Goal: Task Accomplishment & Management: Use online tool/utility

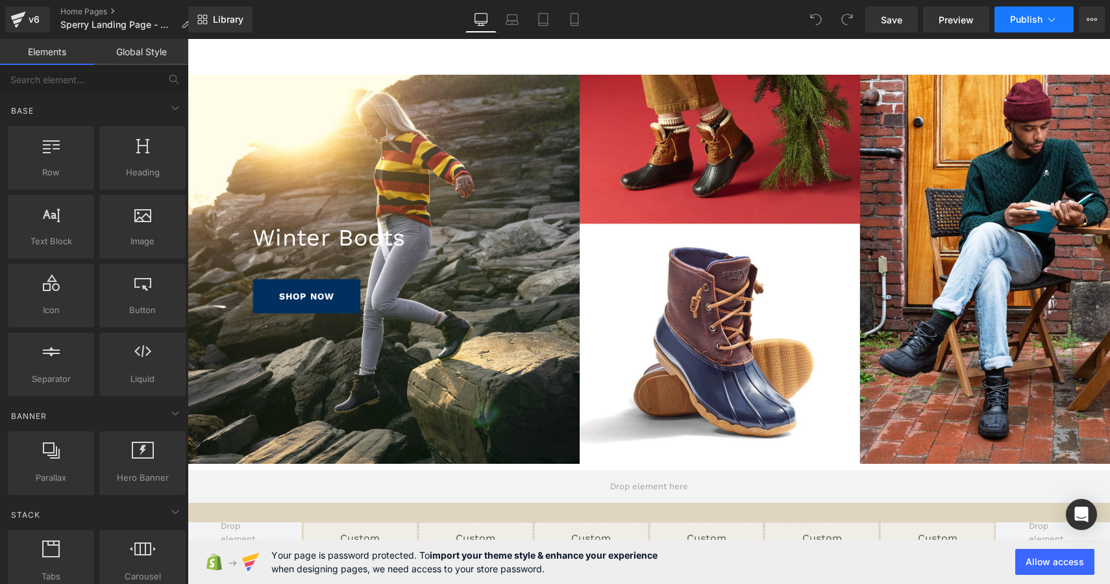
click at [1046, 21] on icon at bounding box center [1051, 19] width 13 height 13
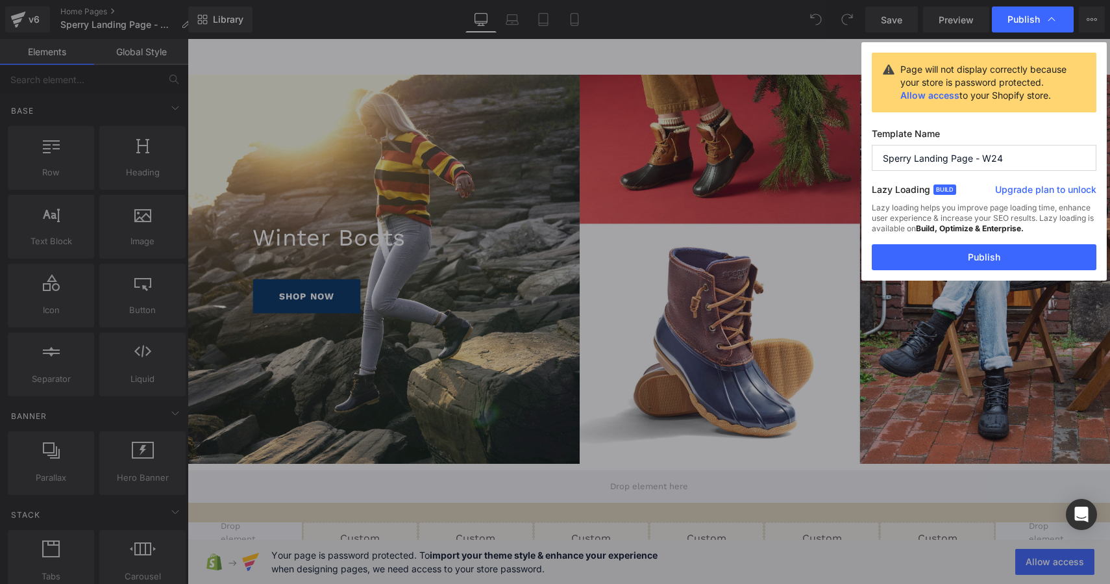
click at [988, 160] on input "Sperry Landing Page - W24" at bounding box center [984, 158] width 225 height 26
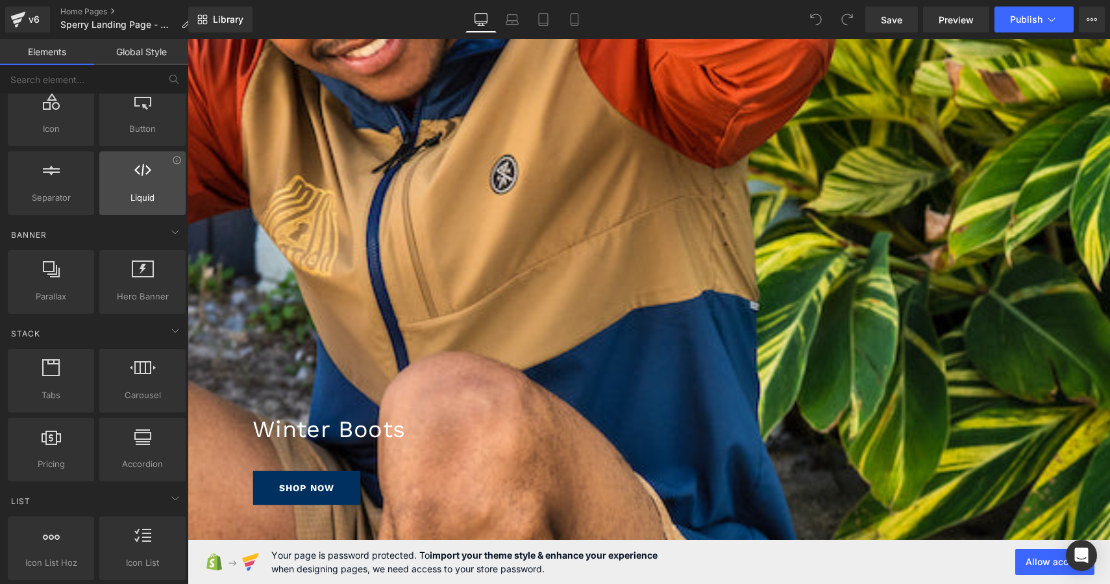
scroll to position [197, 0]
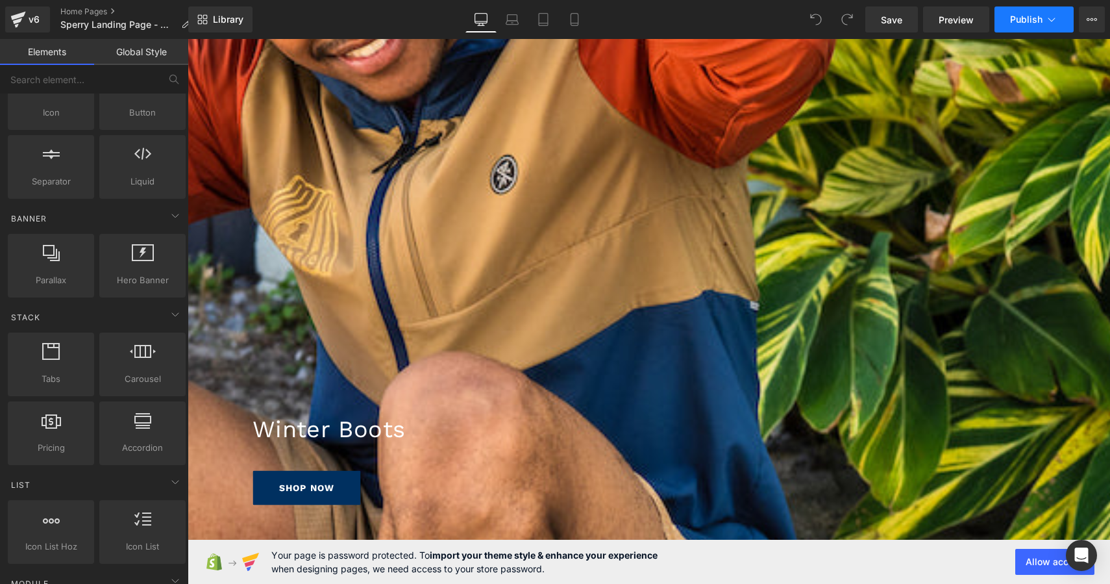
click at [1058, 20] on button "Publish" at bounding box center [1034, 19] width 79 height 26
click at [1088, 24] on icon at bounding box center [1092, 19] width 10 height 10
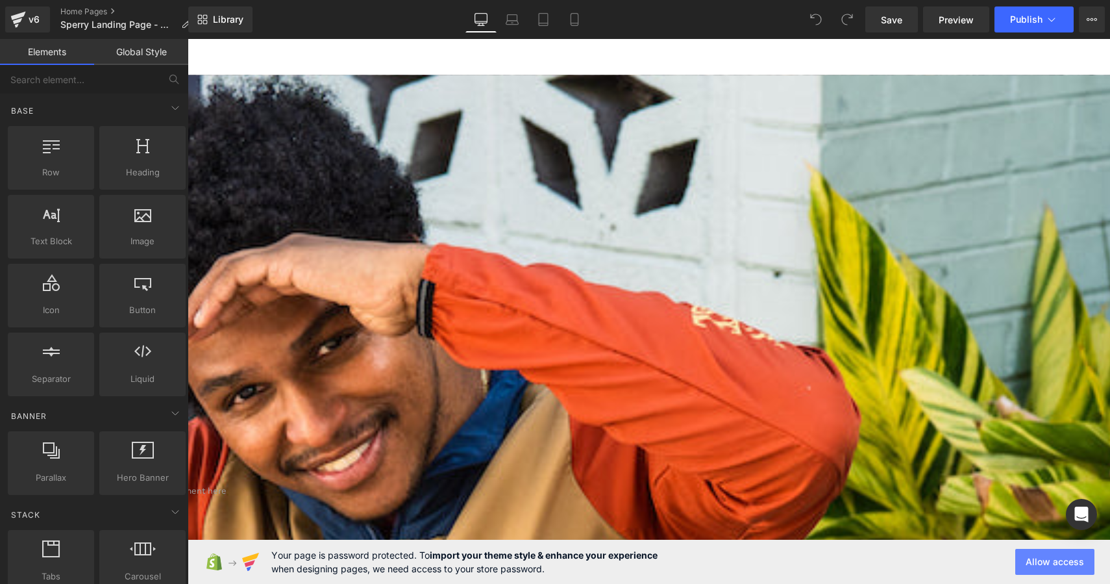
click at [1054, 560] on button "Allow access" at bounding box center [1055, 562] width 79 height 26
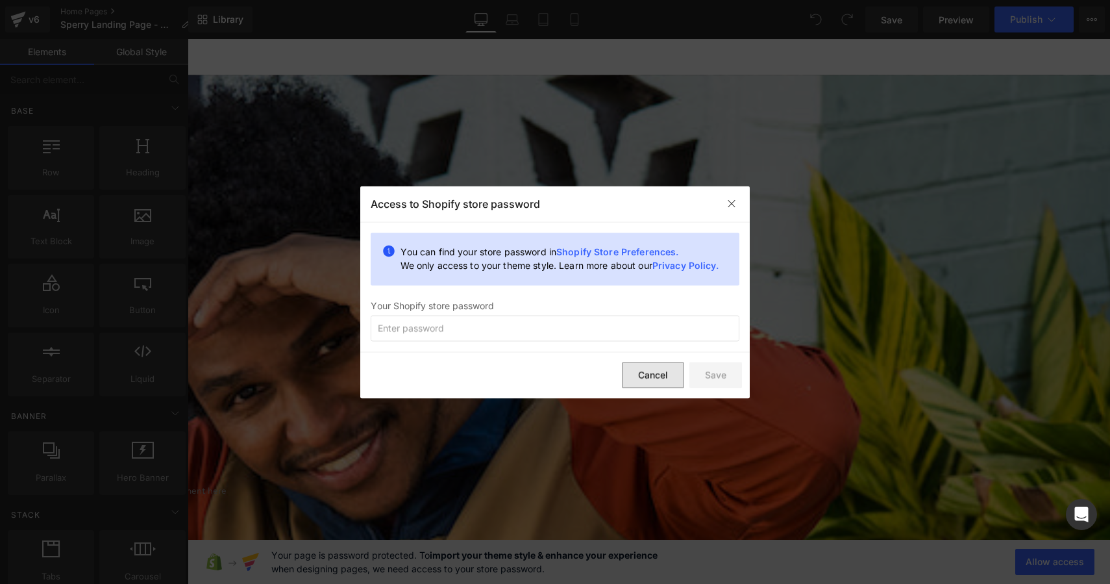
click at [665, 385] on button "Cancel" at bounding box center [653, 375] width 62 height 26
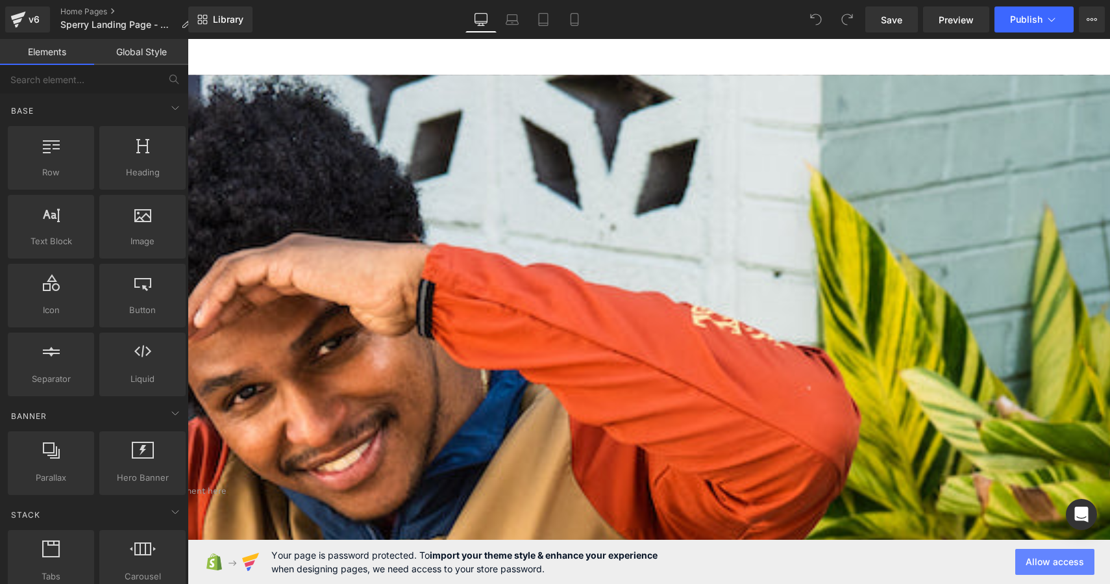
click at [1045, 562] on button "Allow access" at bounding box center [1055, 562] width 79 height 26
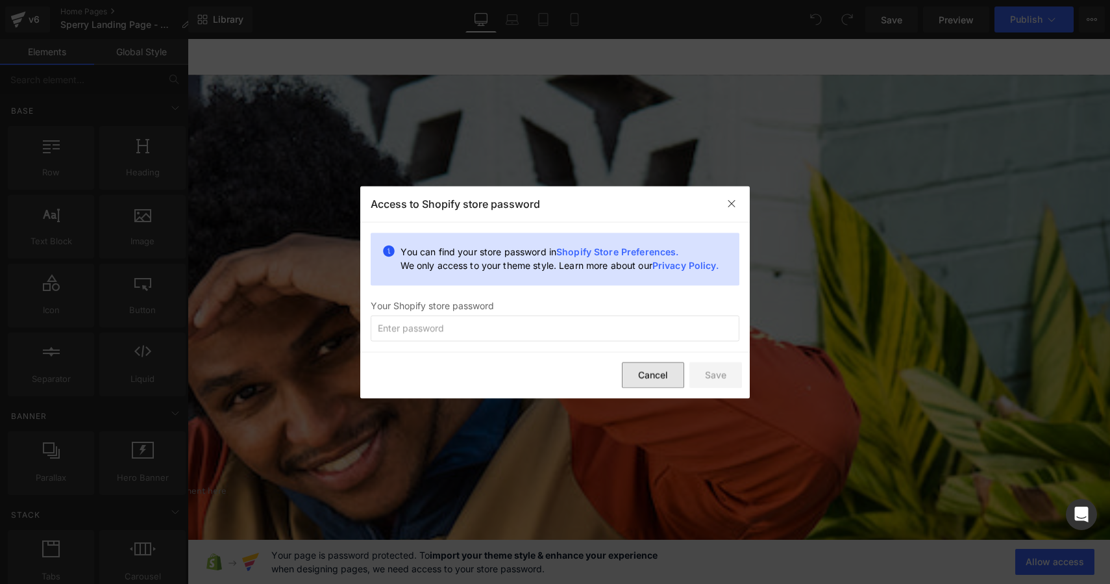
click at [631, 373] on button "Cancel" at bounding box center [653, 375] width 62 height 26
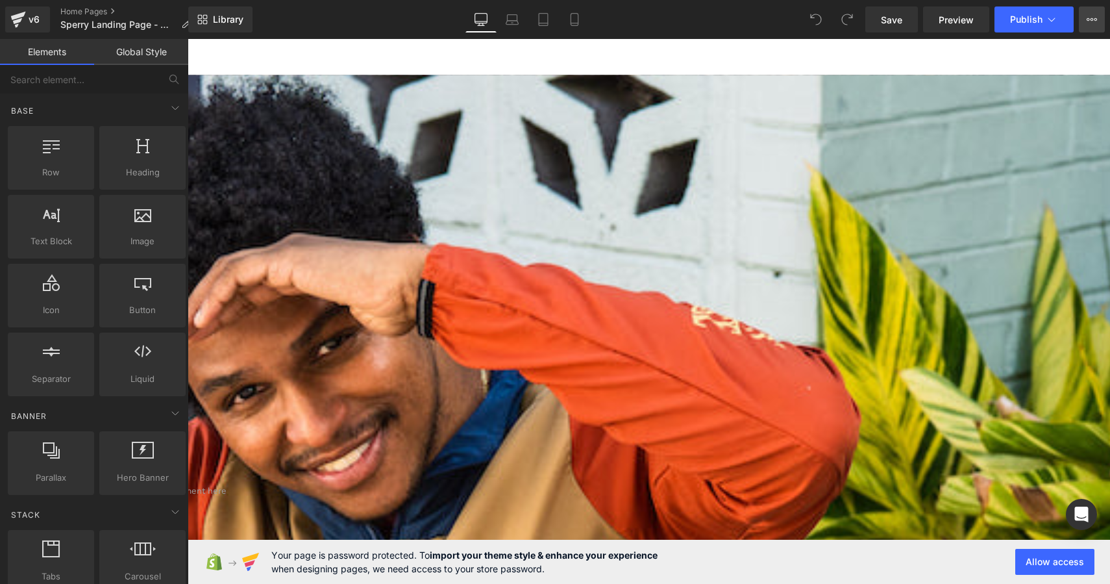
click at [1095, 17] on icon at bounding box center [1092, 19] width 10 height 10
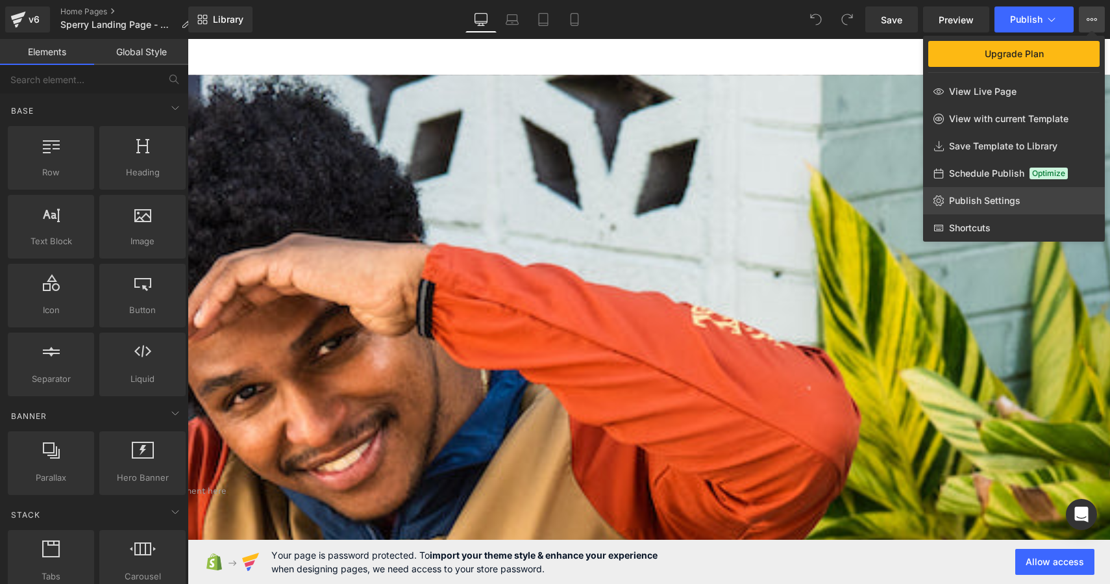
click at [985, 202] on span "Publish Settings" at bounding box center [984, 201] width 71 height 12
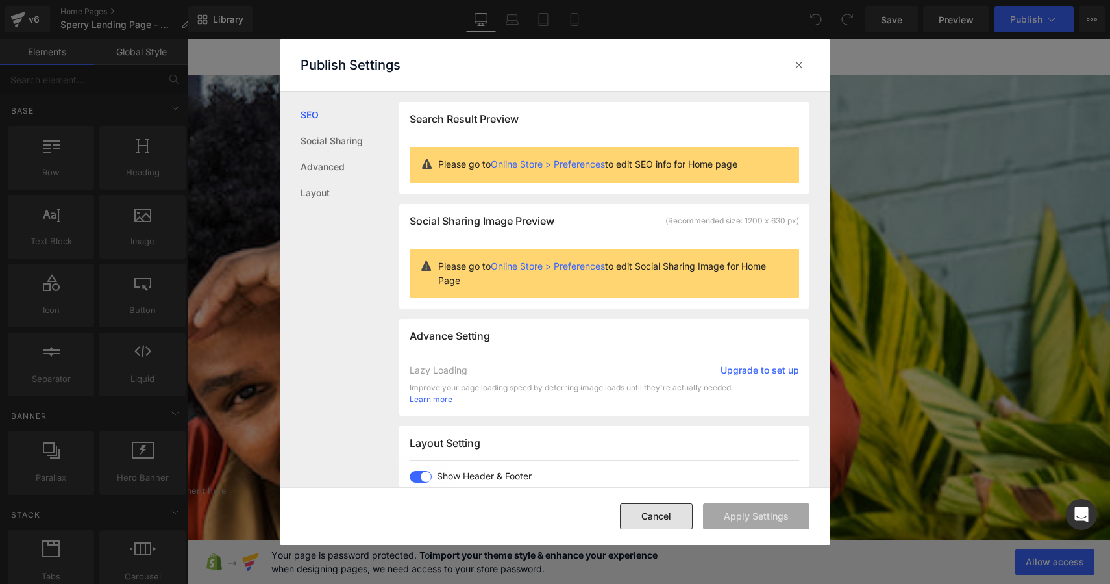
click at [670, 514] on button "Cancel" at bounding box center [656, 516] width 73 height 26
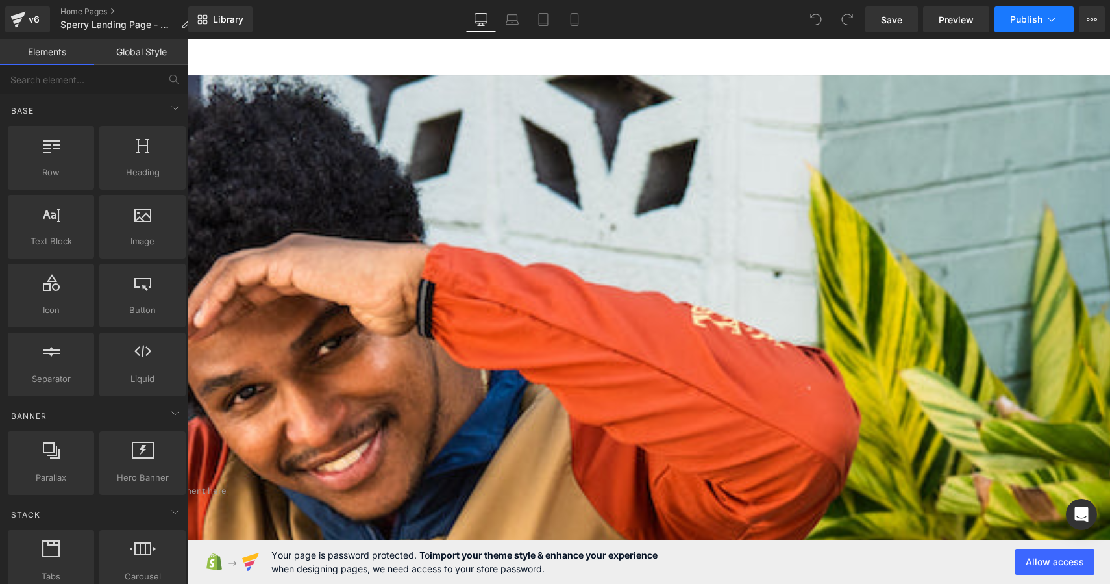
click at [1056, 21] on icon at bounding box center [1051, 19] width 13 height 13
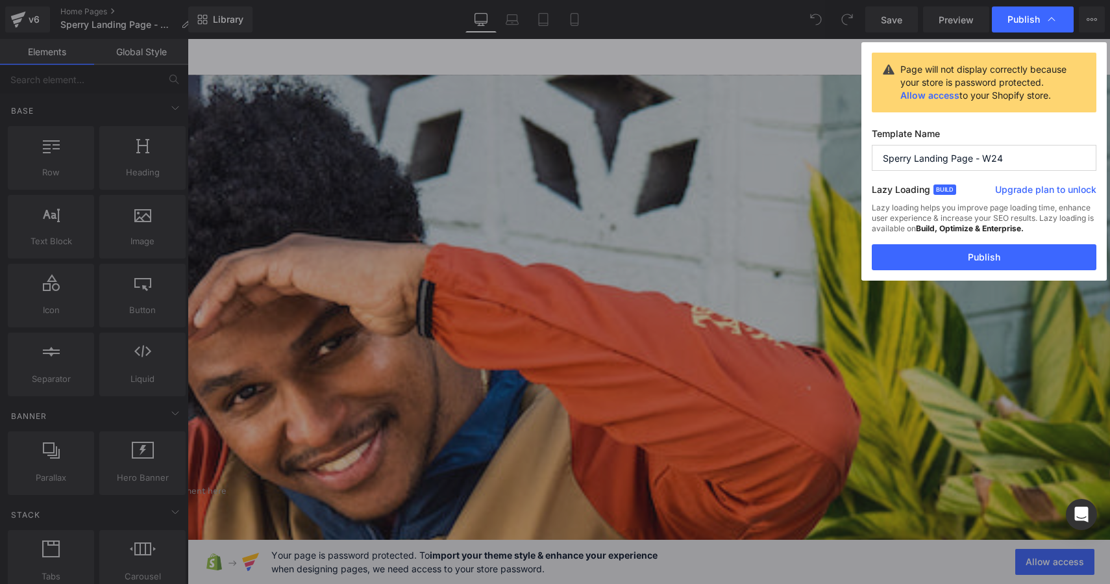
click at [1022, 158] on input "Sperry Landing Page - W24" at bounding box center [984, 158] width 225 height 26
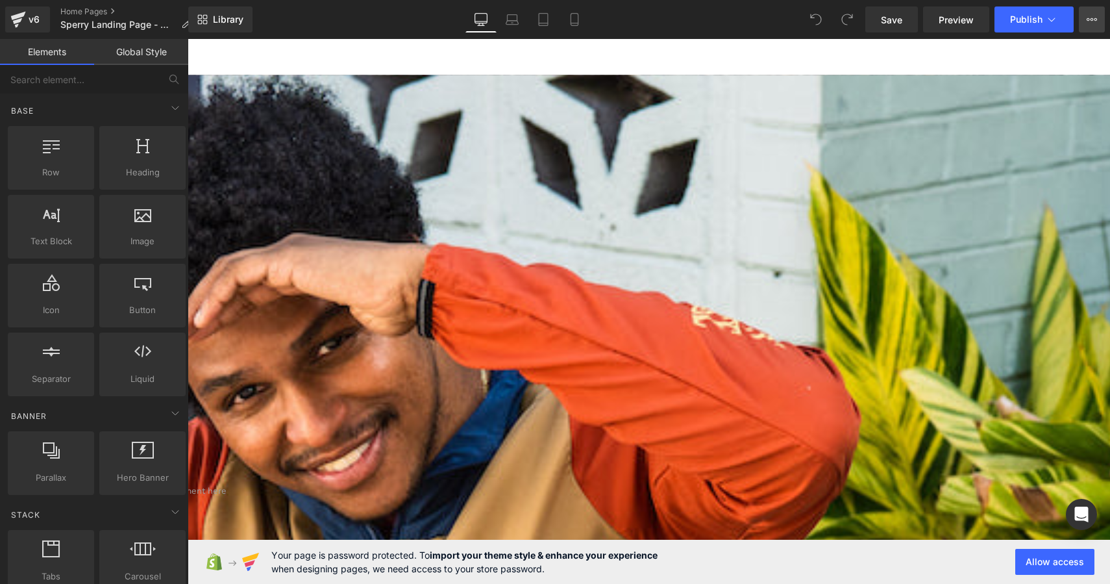
click at [1091, 16] on icon at bounding box center [1092, 19] width 10 height 10
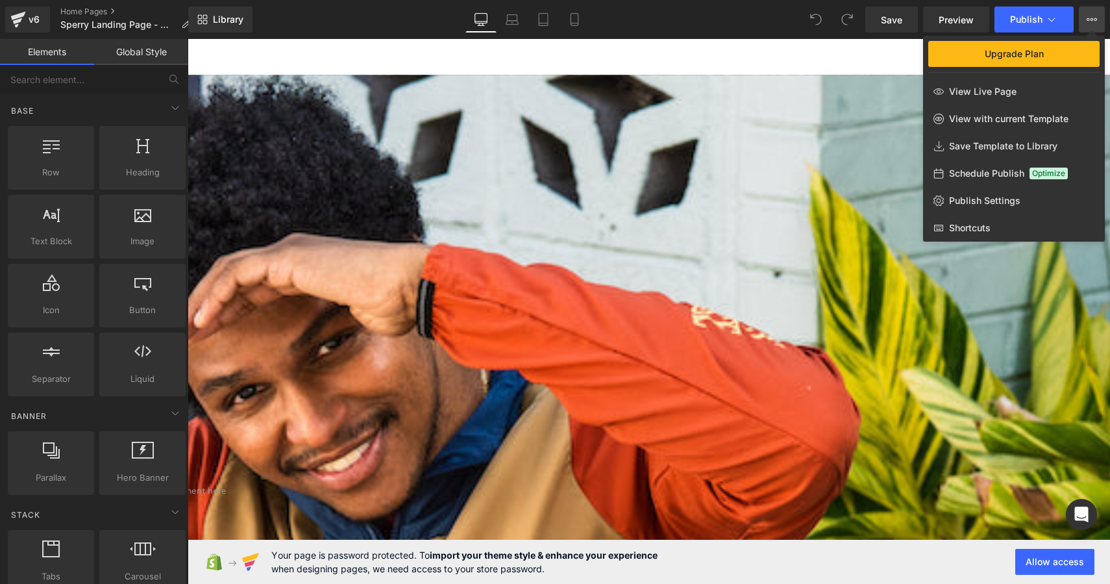
click at [993, 169] on span "Schedule Publish" at bounding box center [986, 174] width 75 height 12
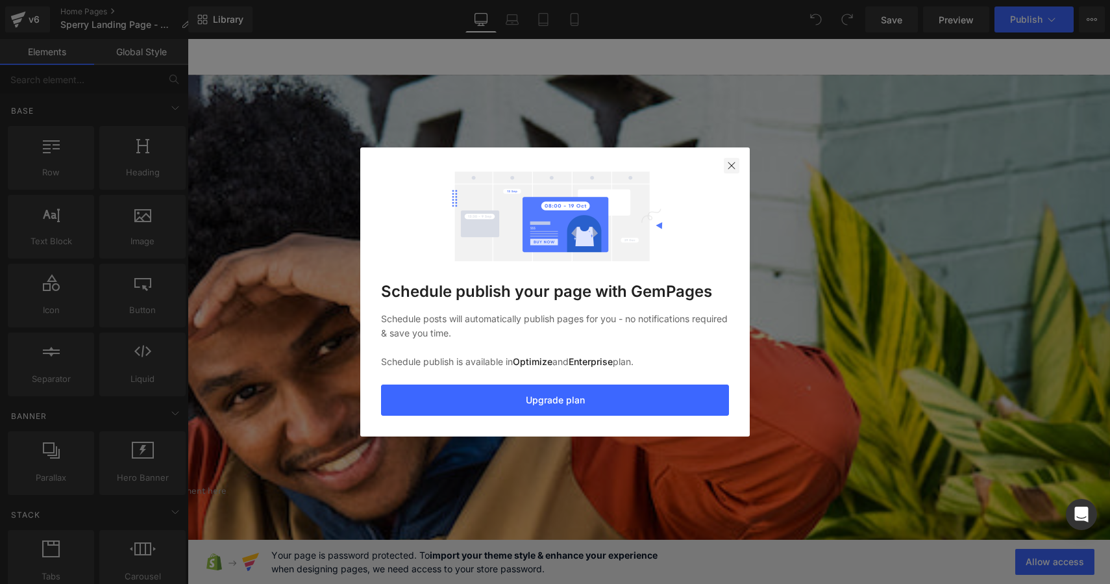
click at [732, 163] on img at bounding box center [732, 165] width 10 height 10
